Goal: Task Accomplishment & Management: Use online tool/utility

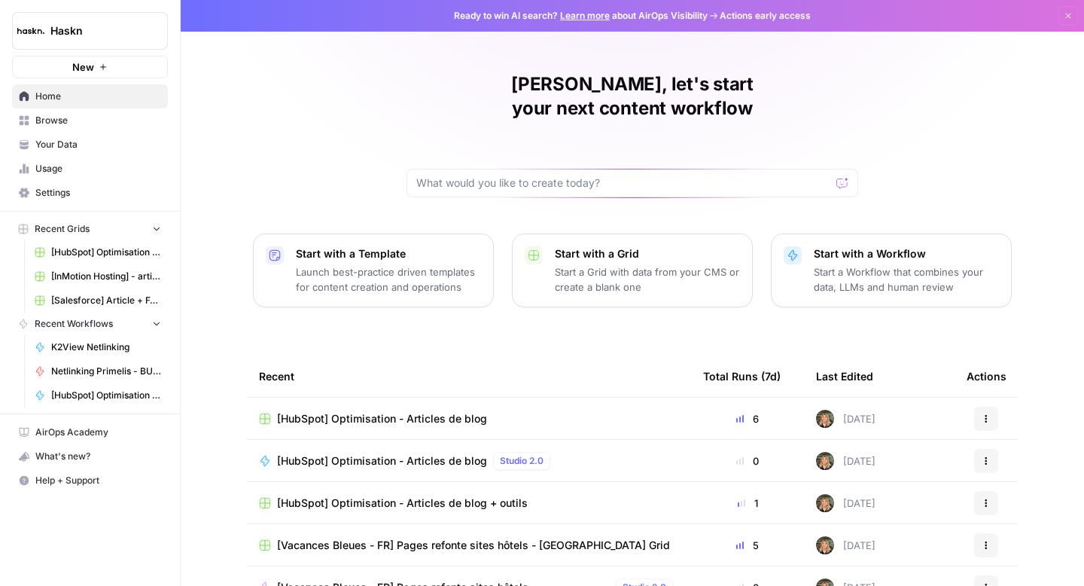
click at [69, 123] on span "Browse" at bounding box center [98, 121] width 126 height 14
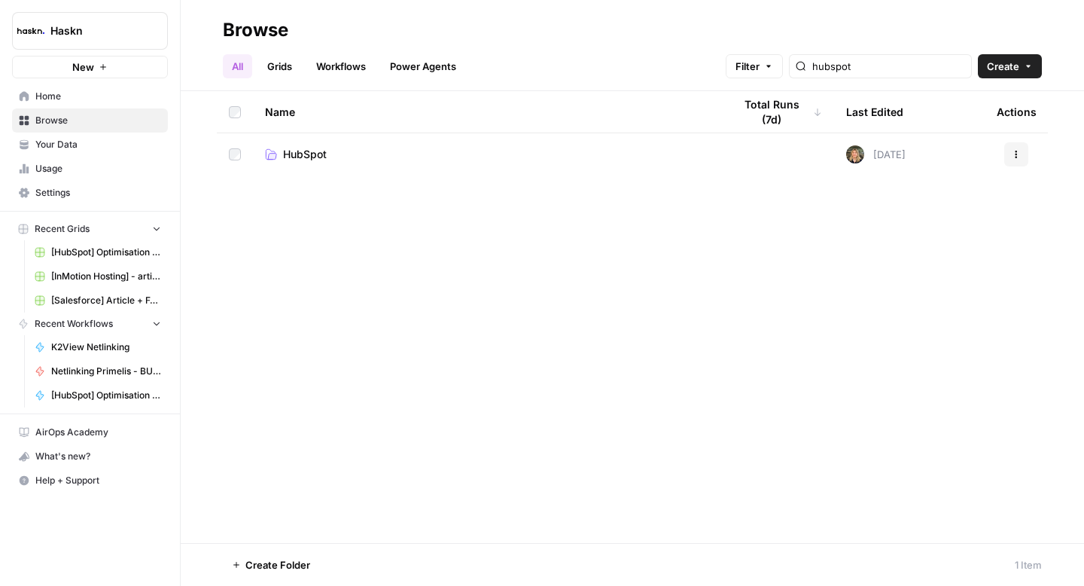
click at [323, 170] on td "HubSpot" at bounding box center [487, 154] width 468 height 42
click at [315, 159] on span "HubSpot" at bounding box center [305, 154] width 44 height 15
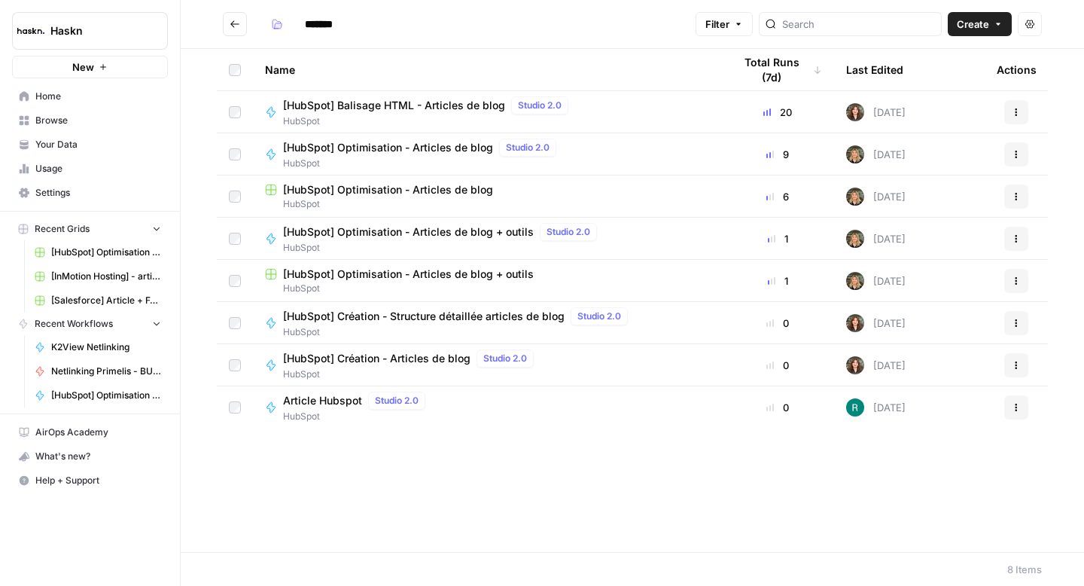
click at [461, 105] on span "[HubSpot] Balisage HTML - Articles de blog" at bounding box center [394, 105] width 222 height 15
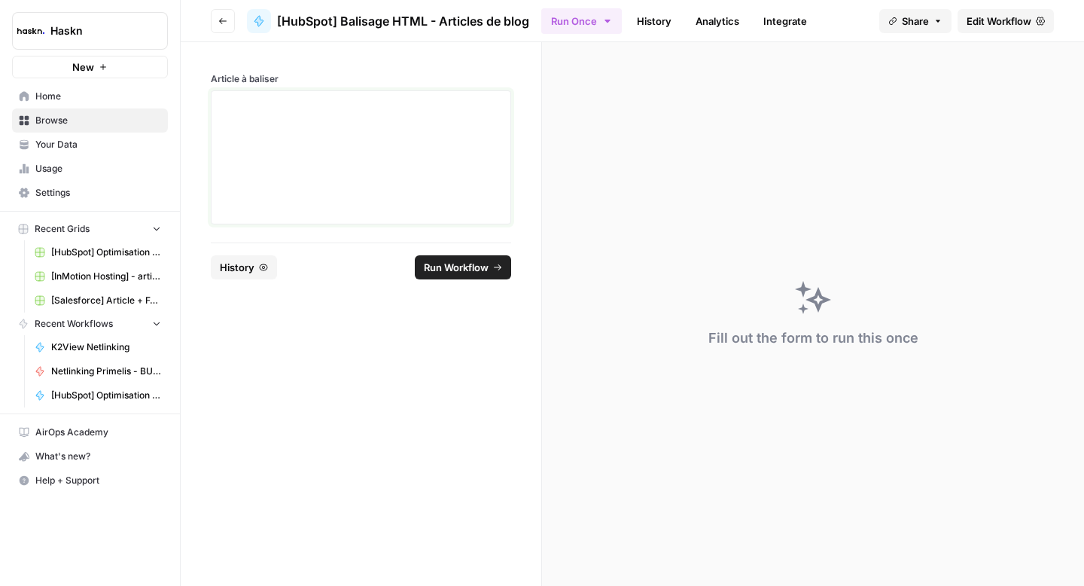
click at [463, 141] on div at bounding box center [361, 157] width 281 height 120
